Goal: Task Accomplishment & Management: Manage account settings

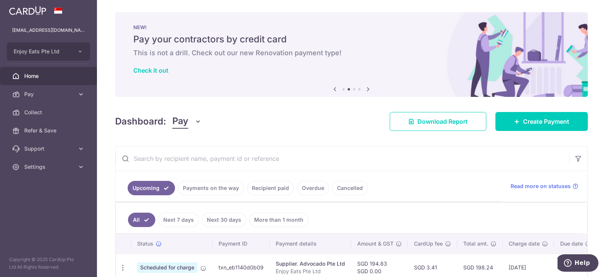
scroll to position [36, 0]
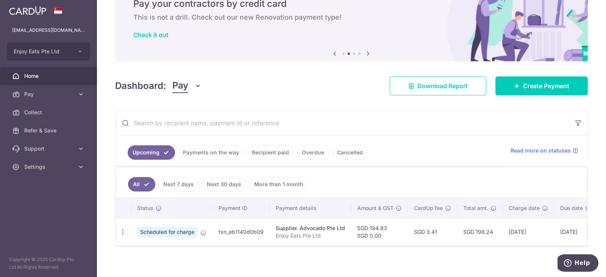
click at [61, 73] on span "Home" at bounding box center [49, 76] width 50 height 8
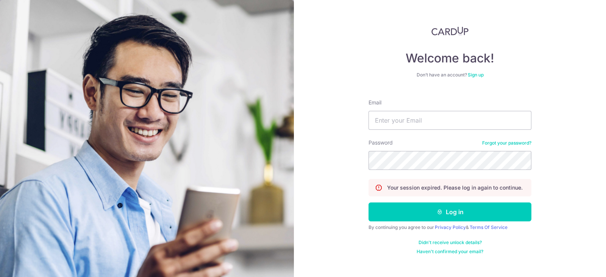
click at [358, 255] on div "Welcome back! Don’t have an account? Sign up Email Password Forgot your passwor…" at bounding box center [450, 138] width 312 height 277
